Goal: Check status

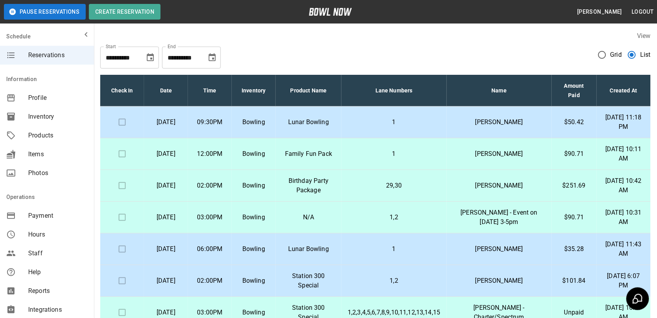
click at [572, 157] on p "$90.71" at bounding box center [574, 153] width 32 height 9
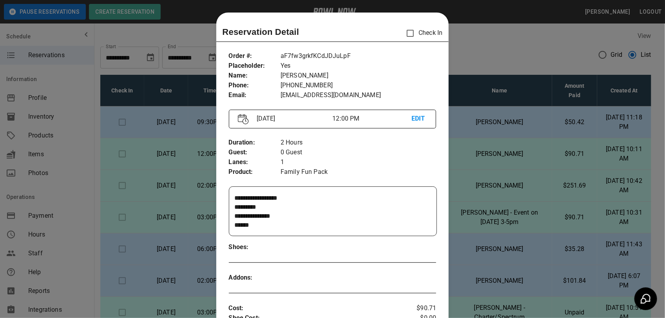
scroll to position [13, 0]
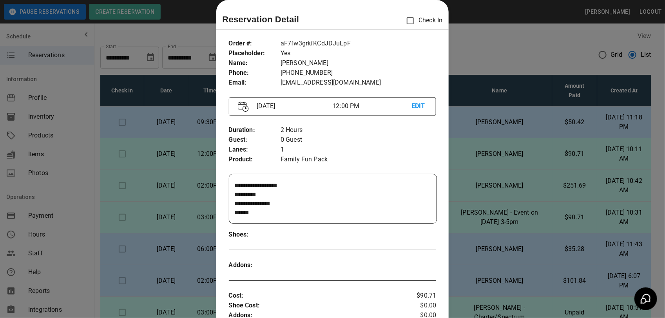
click at [501, 63] on div at bounding box center [332, 159] width 665 height 318
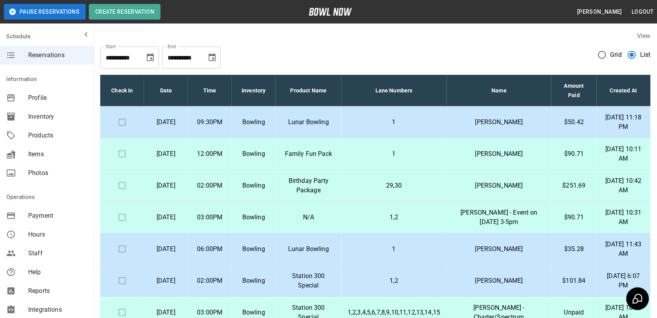
drag, startPoint x: 174, startPoint y: 155, endPoint x: 430, endPoint y: 157, distance: 255.8
click at [430, 157] on tr "[DATE] 12:00PM Bowling Family Fun Pack 1 [PERSON_NAME] $90.71 [DATE] 10:11 AM" at bounding box center [375, 154] width 551 height 32
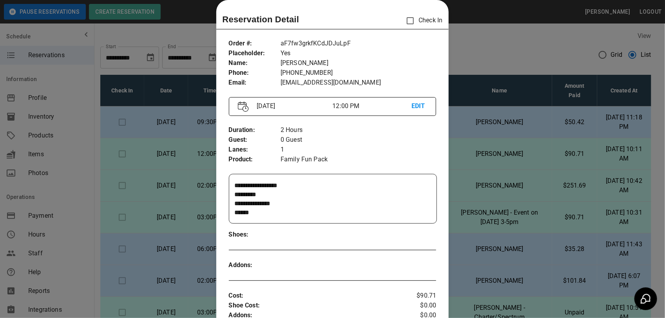
drag, startPoint x: 430, startPoint y: 157, endPoint x: 455, endPoint y: 165, distance: 26.0
click at [448, 165] on div at bounding box center [332, 159] width 665 height 318
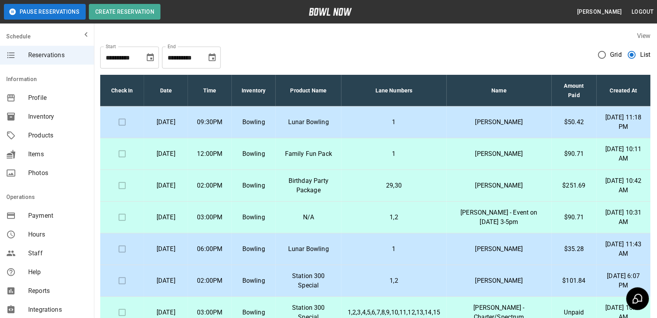
click at [570, 186] on p "$251.69" at bounding box center [574, 185] width 32 height 9
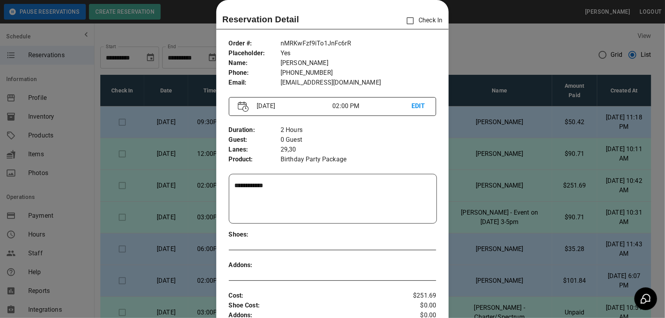
click at [486, 169] on div at bounding box center [332, 159] width 665 height 318
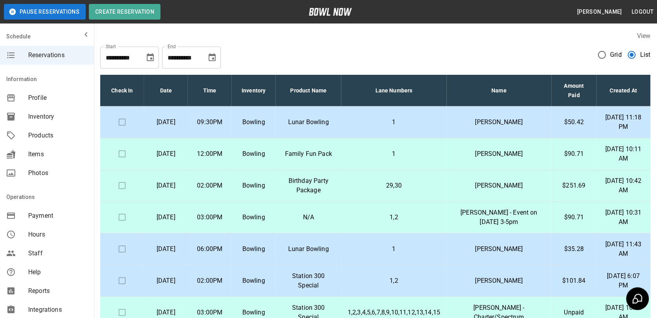
click at [488, 217] on p "[PERSON_NAME] - Event on [DATE] 3-5pm" at bounding box center [499, 217] width 93 height 19
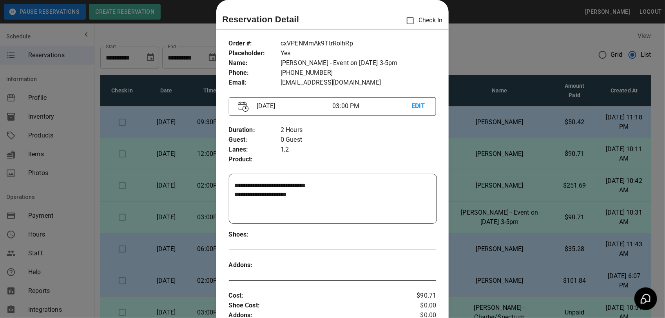
click at [505, 118] on div at bounding box center [332, 159] width 665 height 318
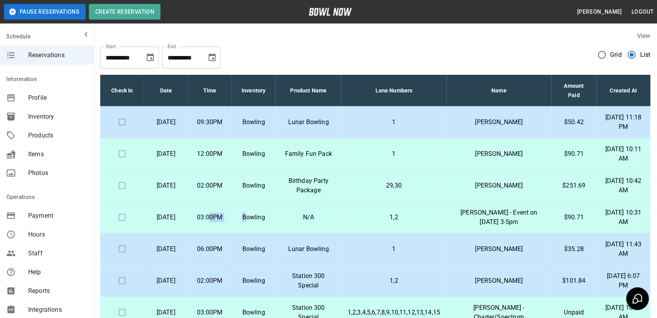
drag, startPoint x: 228, startPoint y: 218, endPoint x: 263, endPoint y: 226, distance: 36.5
click at [263, 226] on tr "[DATE] 03:00PM Bowling N/A 1,2 [PERSON_NAME] - Event on [DATE] 3-5pm $90.71 [DA…" at bounding box center [375, 218] width 551 height 32
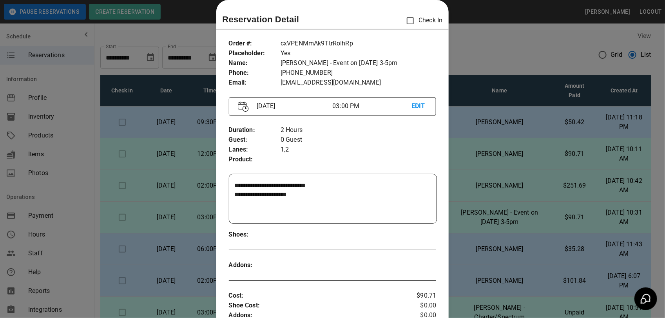
drag, startPoint x: 263, startPoint y: 226, endPoint x: 196, endPoint y: 228, distance: 67.0
click at [196, 228] on div at bounding box center [332, 159] width 665 height 318
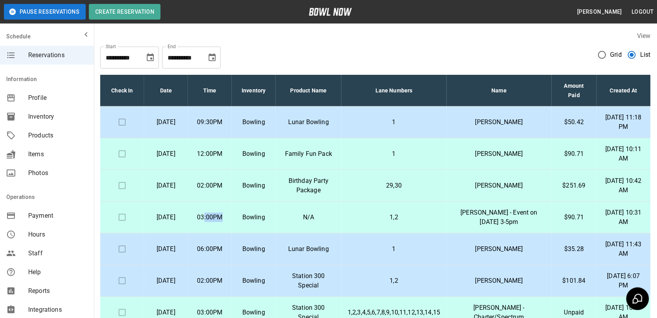
drag, startPoint x: 220, startPoint y: 215, endPoint x: 244, endPoint y: 221, distance: 24.8
click at [232, 221] on td "03:00PM" at bounding box center [210, 218] width 44 height 32
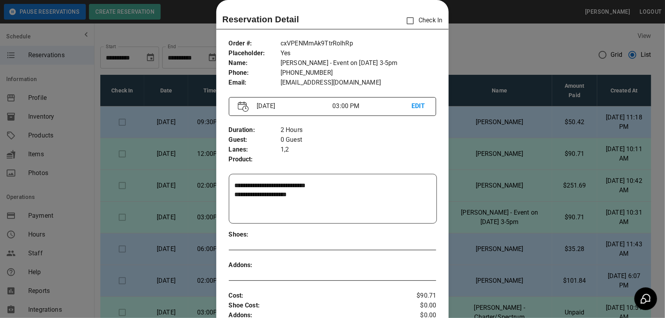
drag, startPoint x: 244, startPoint y: 221, endPoint x: 176, endPoint y: 226, distance: 67.9
click at [176, 226] on div at bounding box center [332, 159] width 665 height 318
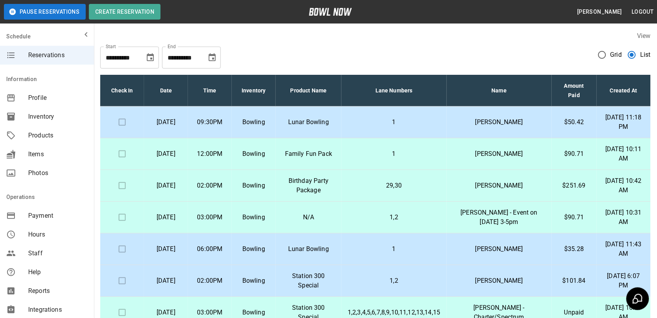
click at [512, 253] on p "[PERSON_NAME]" at bounding box center [499, 248] width 93 height 9
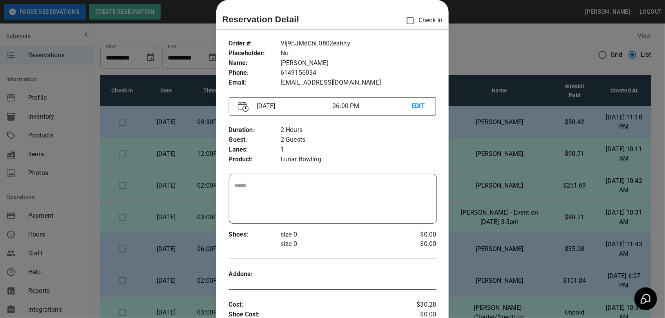
click at [517, 70] on div at bounding box center [332, 159] width 665 height 318
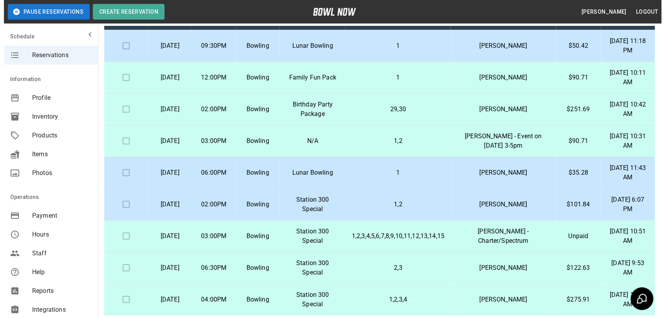
scroll to position [98, 0]
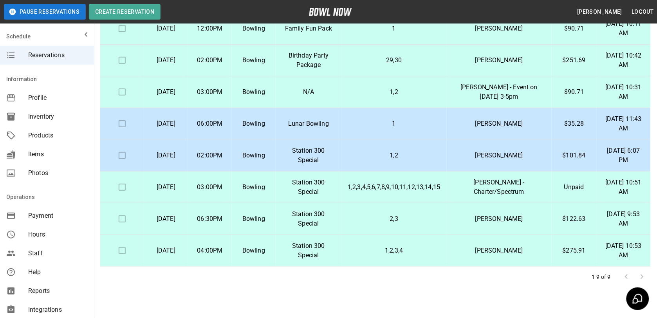
click at [568, 155] on p "$101.84" at bounding box center [574, 155] width 32 height 9
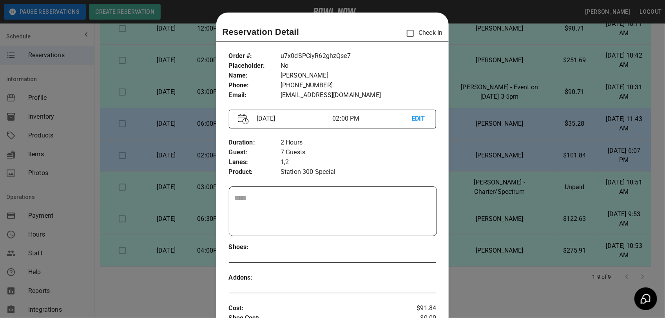
scroll to position [13, 0]
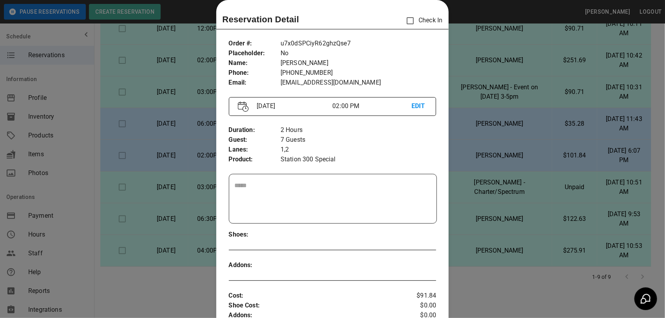
click at [490, 245] on div at bounding box center [332, 159] width 665 height 318
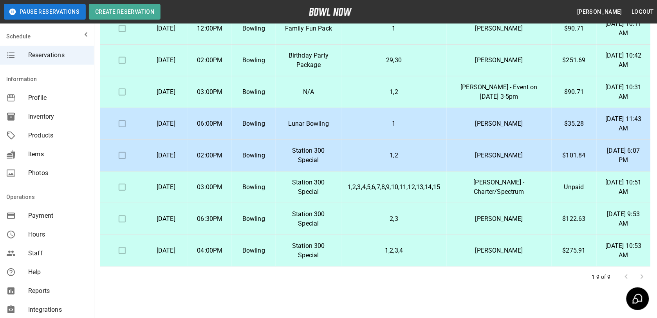
click at [495, 221] on p "[PERSON_NAME]" at bounding box center [499, 218] width 93 height 9
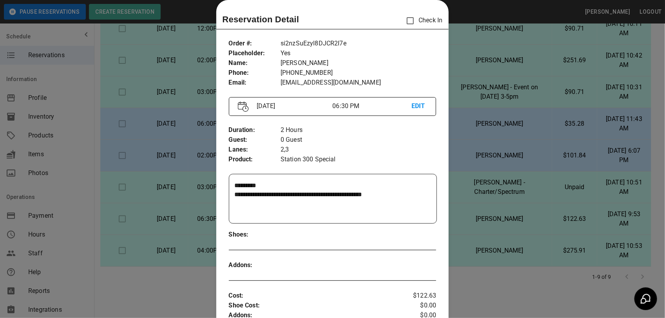
click at [478, 234] on div at bounding box center [332, 159] width 665 height 318
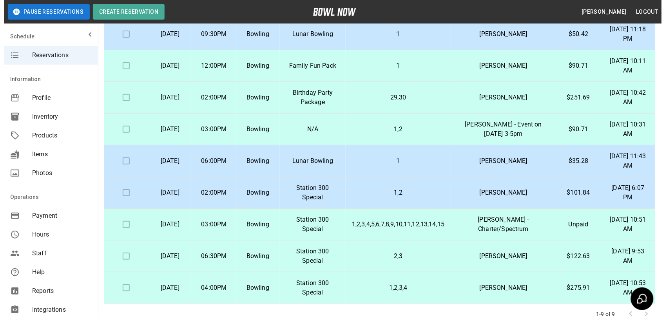
scroll to position [0, 0]
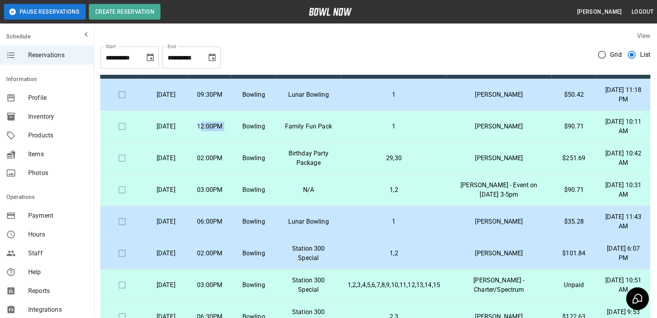
drag, startPoint x: 217, startPoint y: 131, endPoint x: 249, endPoint y: 132, distance: 31.7
click at [249, 132] on tr "[DATE] 12:00PM Bowling Family Fun Pack 1 [PERSON_NAME] $90.71 [DATE] 10:11 AM" at bounding box center [375, 127] width 551 height 32
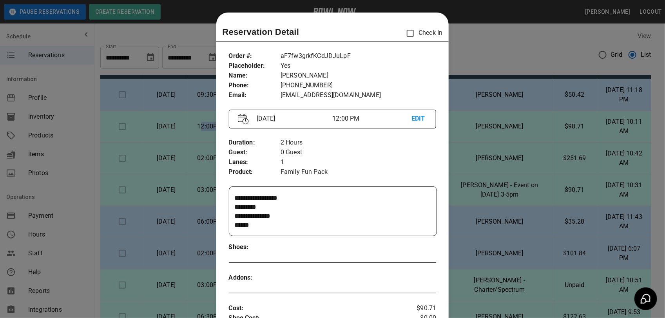
scroll to position [13, 0]
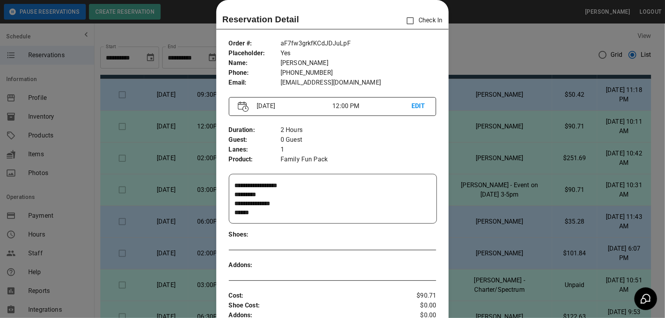
drag, startPoint x: 519, startPoint y: 156, endPoint x: 512, endPoint y: 154, distance: 7.3
click at [517, 156] on div at bounding box center [332, 159] width 665 height 318
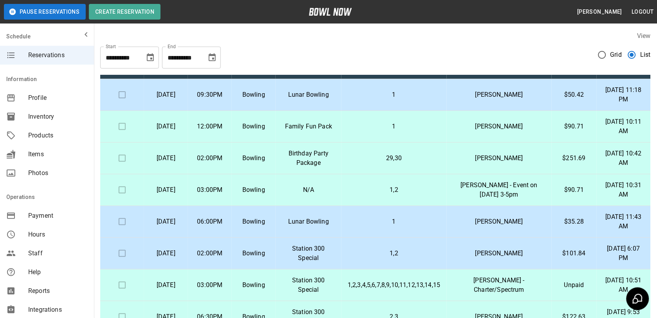
click at [226, 126] on p "12:00PM" at bounding box center [209, 126] width 31 height 9
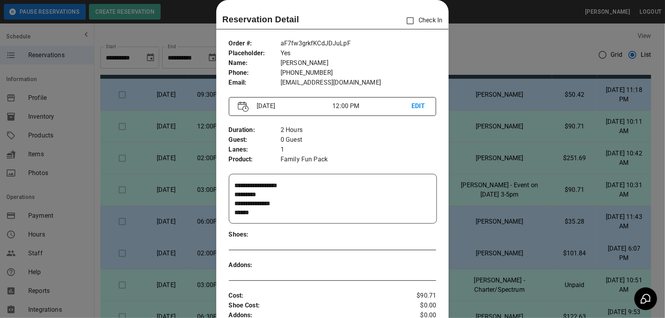
click at [460, 137] on div at bounding box center [332, 159] width 665 height 318
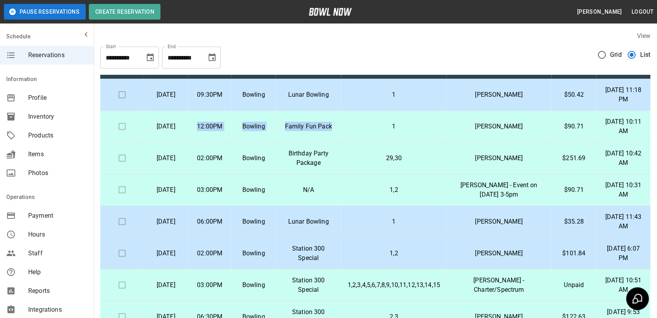
drag, startPoint x: 225, startPoint y: 128, endPoint x: 342, endPoint y: 130, distance: 116.4
click at [342, 130] on tr "[DATE] 12:00PM Bowling Family Fun Pack 1 [PERSON_NAME] $90.71 [DATE] 10:11 AM" at bounding box center [375, 127] width 551 height 32
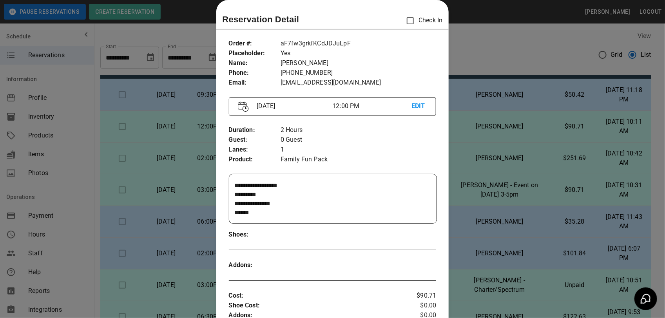
drag, startPoint x: 342, startPoint y: 130, endPoint x: 600, endPoint y: 234, distance: 278.4
click at [600, 234] on div at bounding box center [332, 159] width 665 height 318
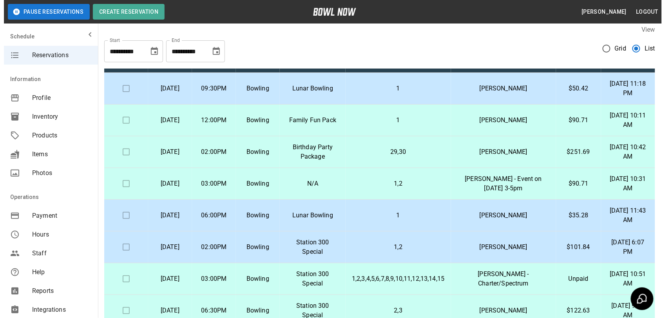
scroll to position [0, 0]
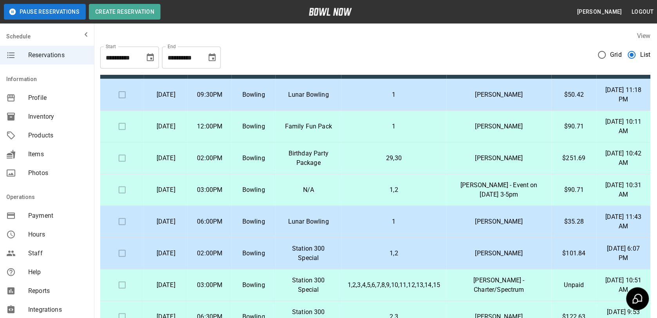
click at [498, 128] on p "[PERSON_NAME]" at bounding box center [499, 126] width 93 height 9
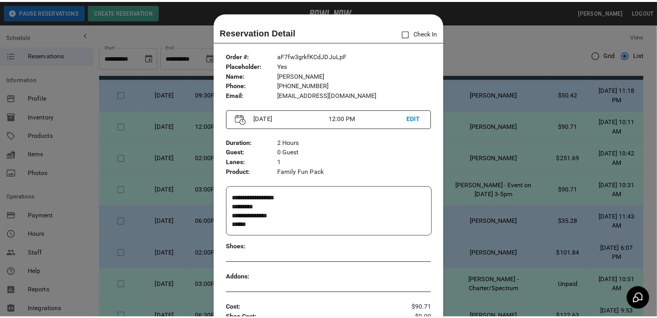
scroll to position [13, 0]
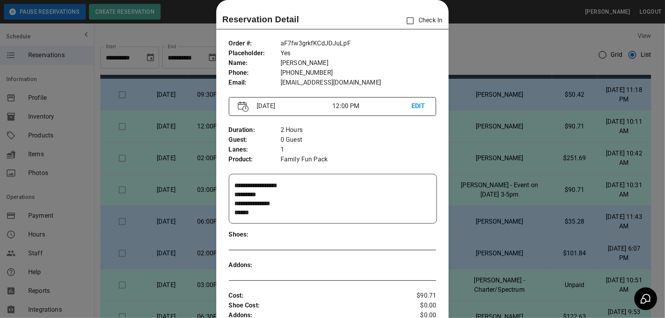
click at [494, 155] on div at bounding box center [332, 159] width 665 height 318
